Goal: Transaction & Acquisition: Book appointment/travel/reservation

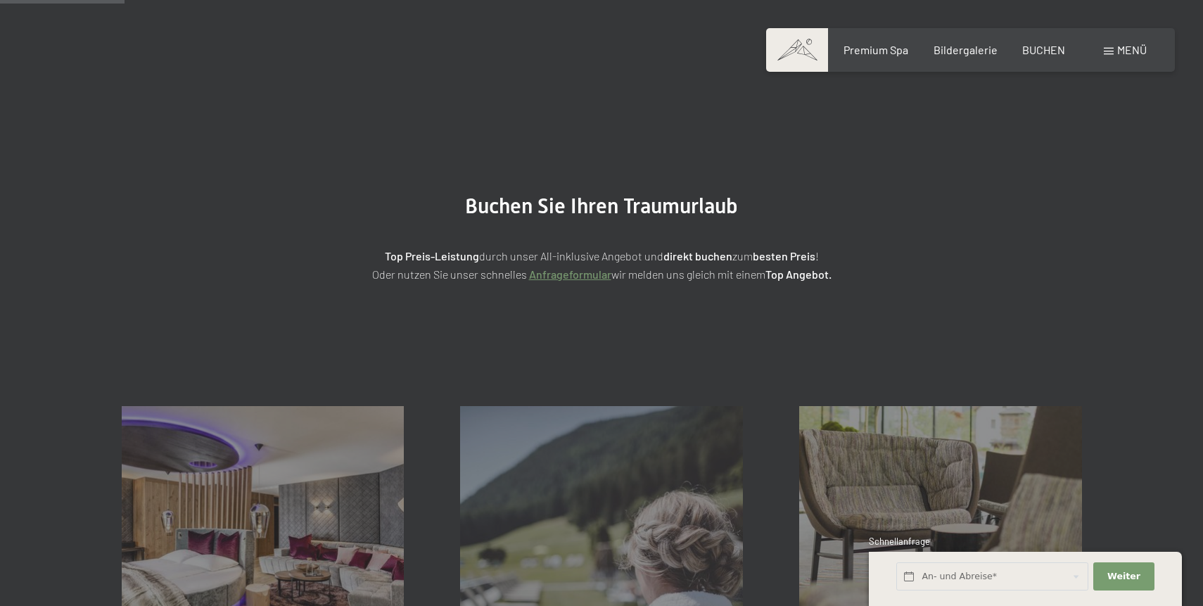
scroll to position [291, 0]
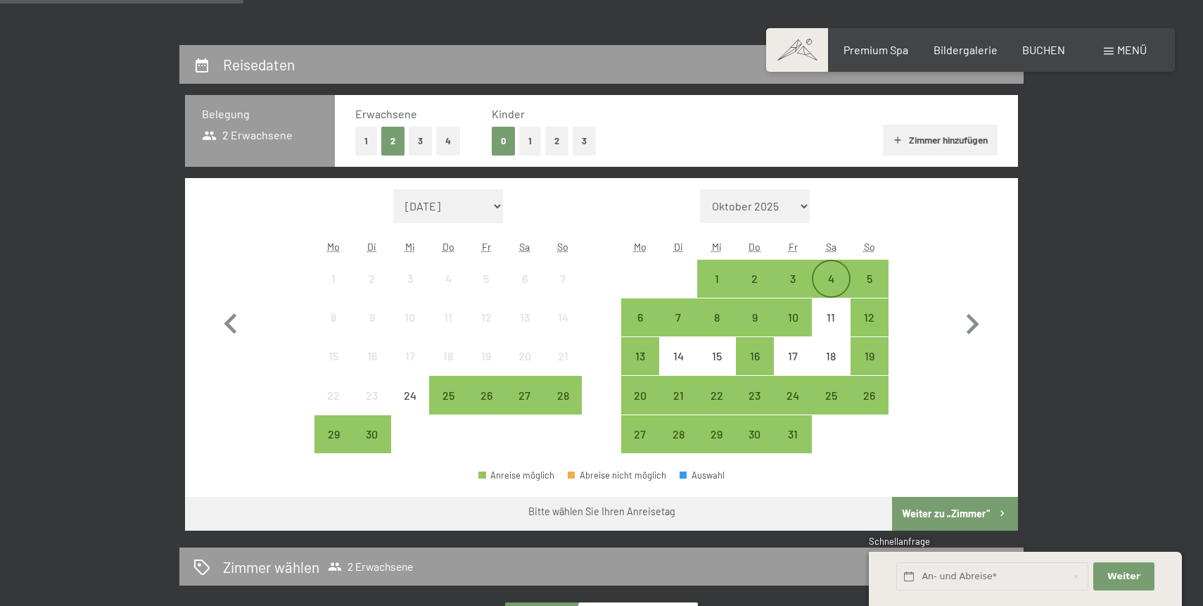
click at [836, 284] on div "4" at bounding box center [831, 290] width 35 height 35
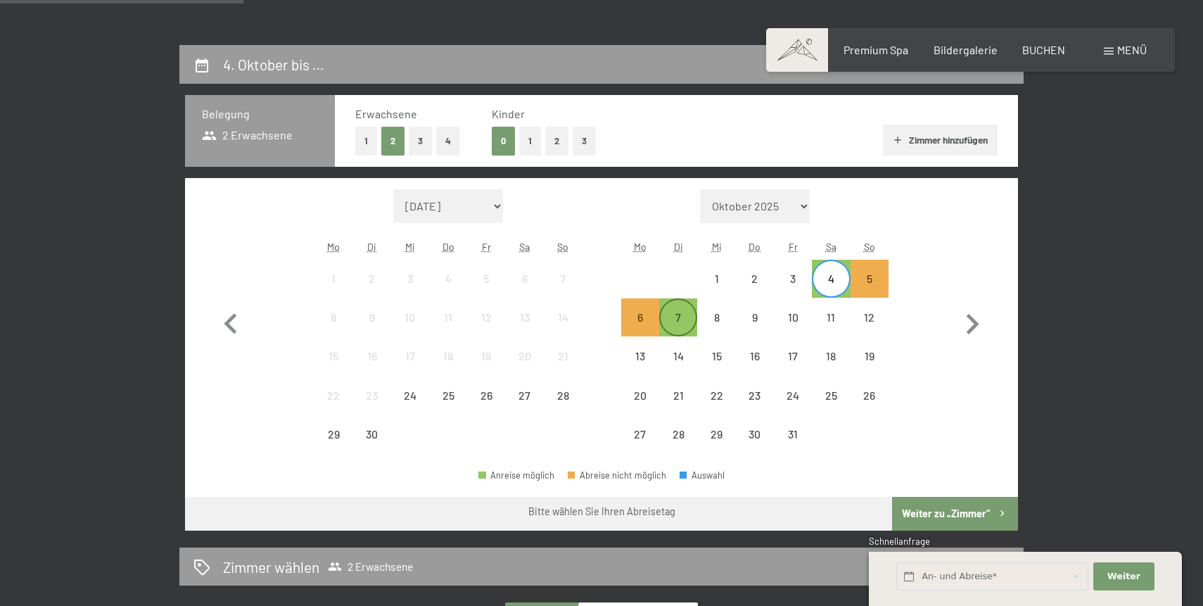
click at [673, 323] on div "7" at bounding box center [678, 329] width 35 height 35
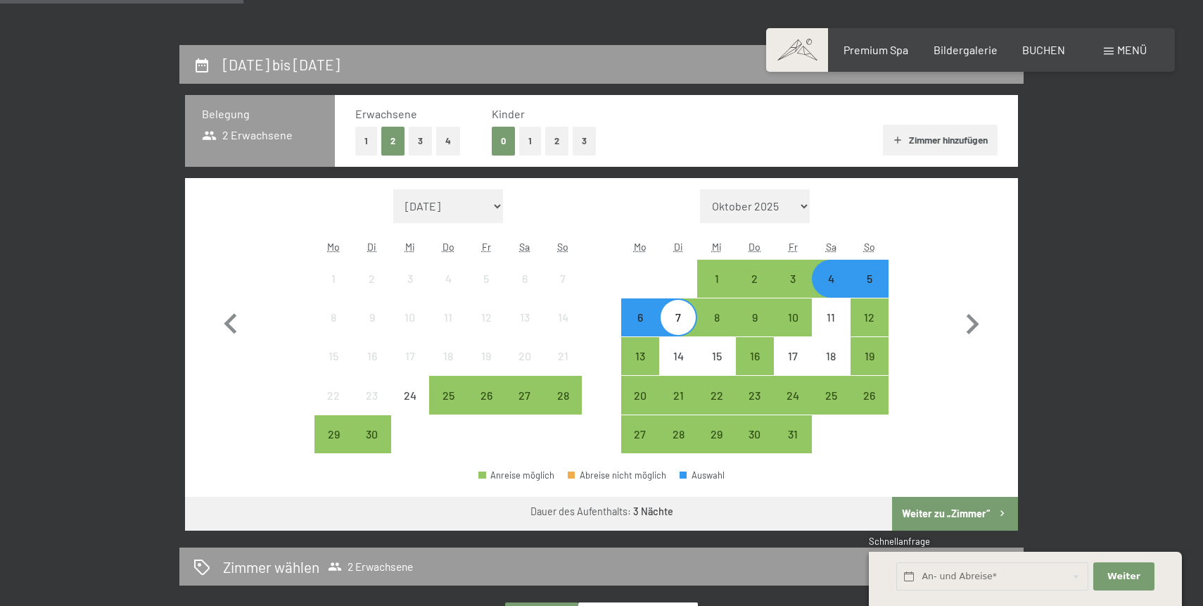
click at [923, 517] on button "Weiter zu „Zimmer“" at bounding box center [955, 514] width 126 height 34
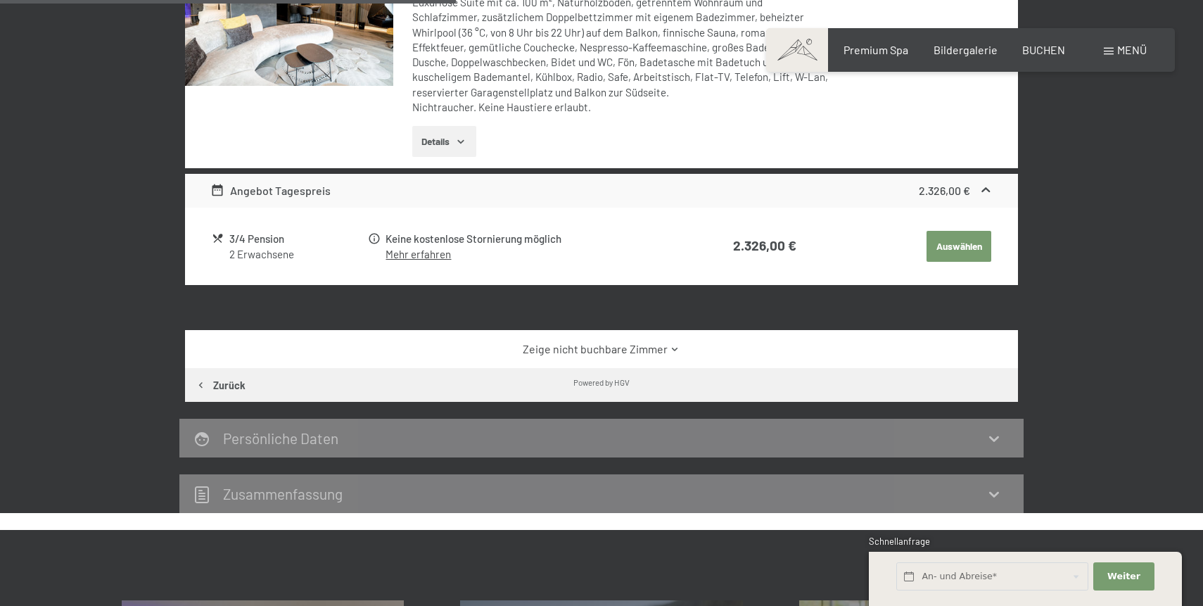
scroll to position [562, 0]
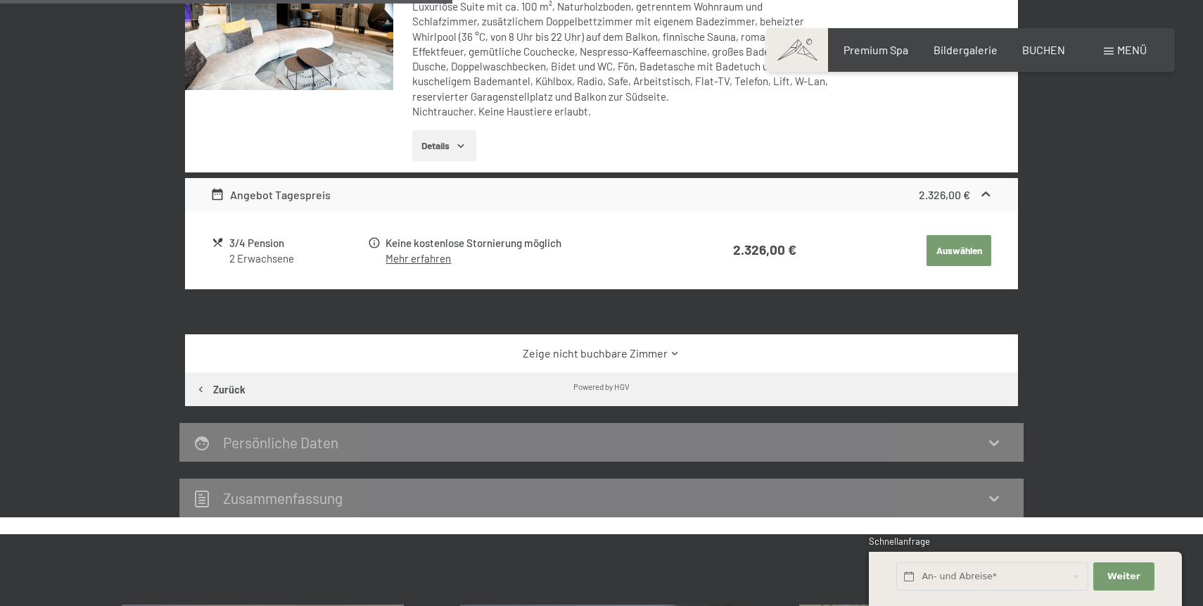
click at [602, 355] on link "Zeige nicht buchbare Zimmer" at bounding box center [601, 353] width 783 height 15
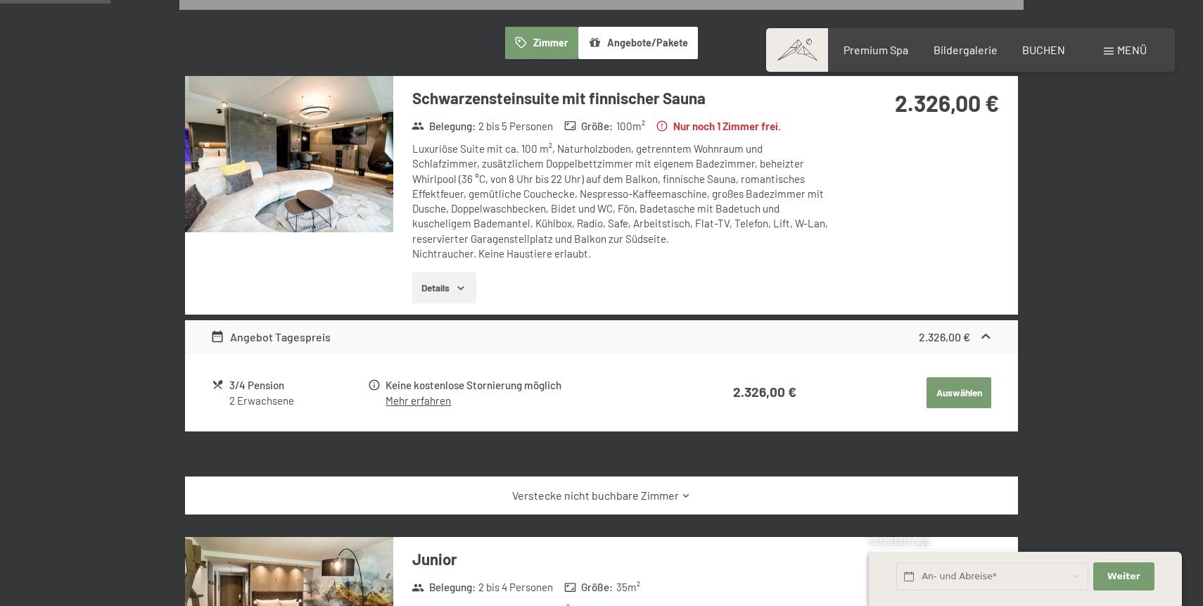
scroll to position [0, 0]
